Goal: Find specific page/section: Find specific page/section

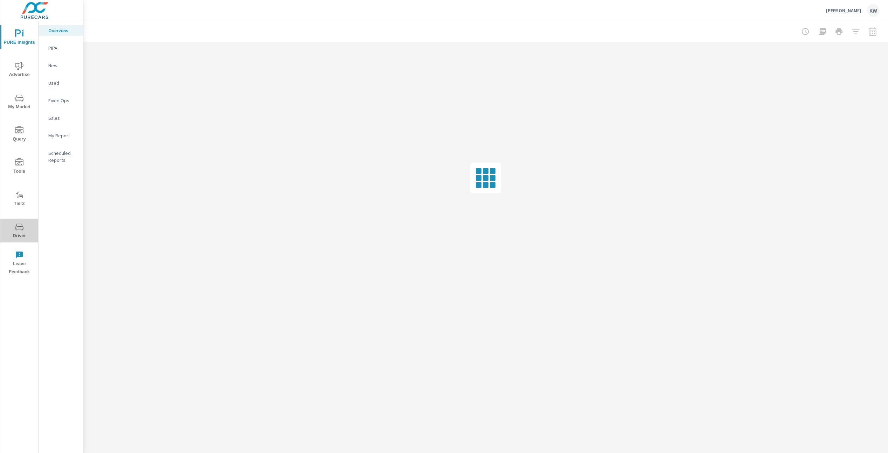
click at [20, 233] on span "Driver" at bounding box center [19, 231] width 34 height 17
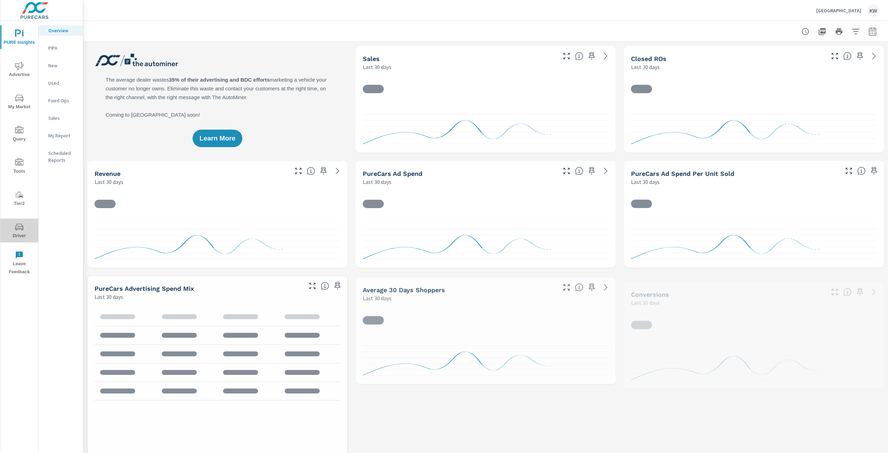
click at [18, 232] on span "Driver" at bounding box center [19, 231] width 34 height 17
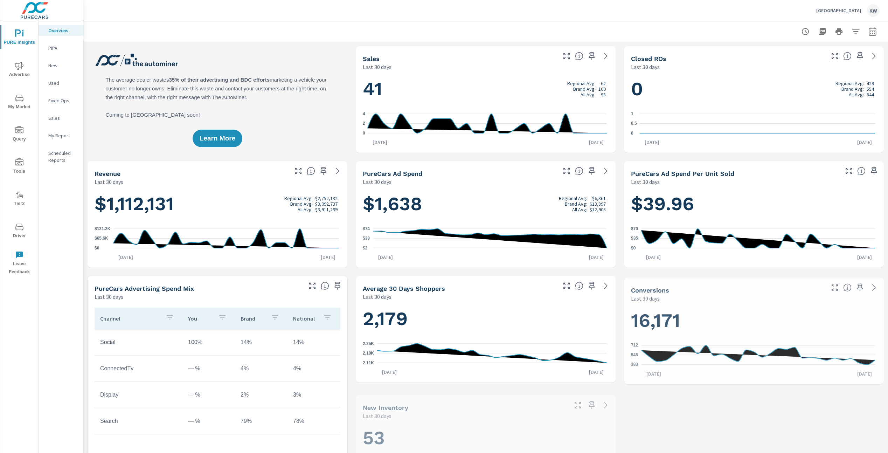
scroll to position [0, 0]
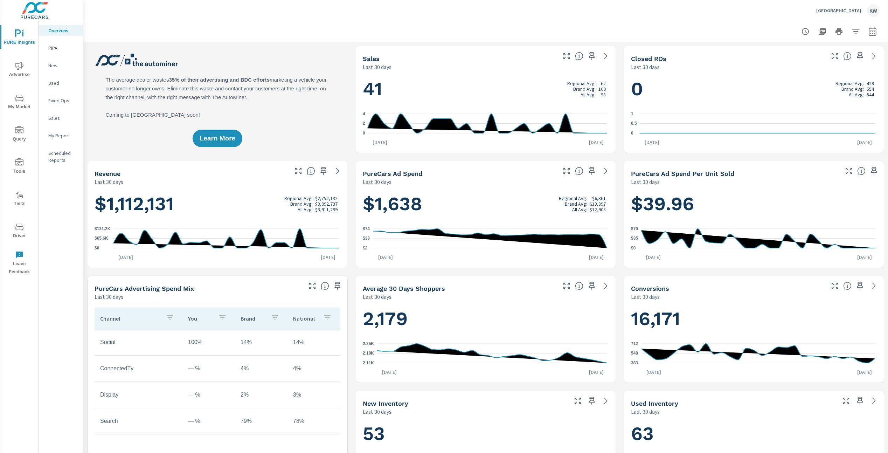
click at [22, 229] on icon "nav menu" at bounding box center [19, 226] width 8 height 7
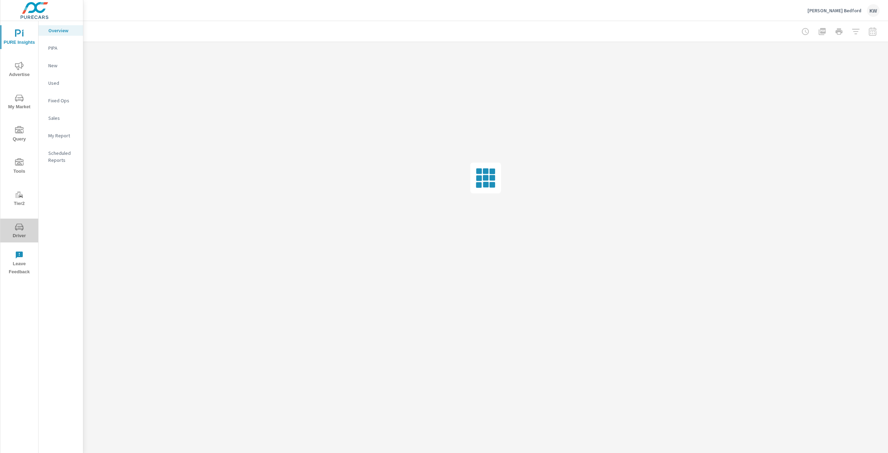
click at [19, 234] on span "Driver" at bounding box center [19, 231] width 34 height 17
click at [22, 234] on span "Driver" at bounding box center [19, 231] width 34 height 17
